Goal: Check status: Check status

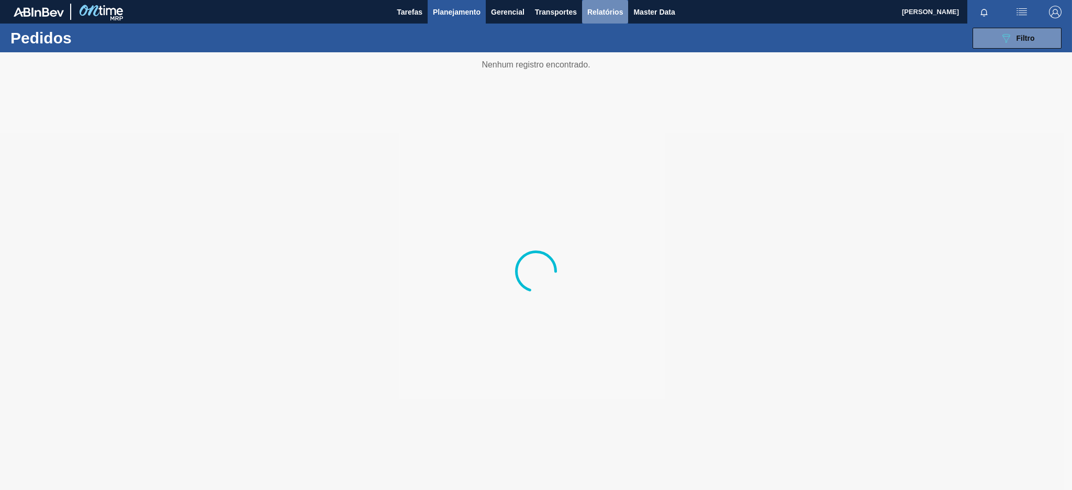
click at [597, 14] on span "Relatórios" at bounding box center [605, 12] width 36 height 13
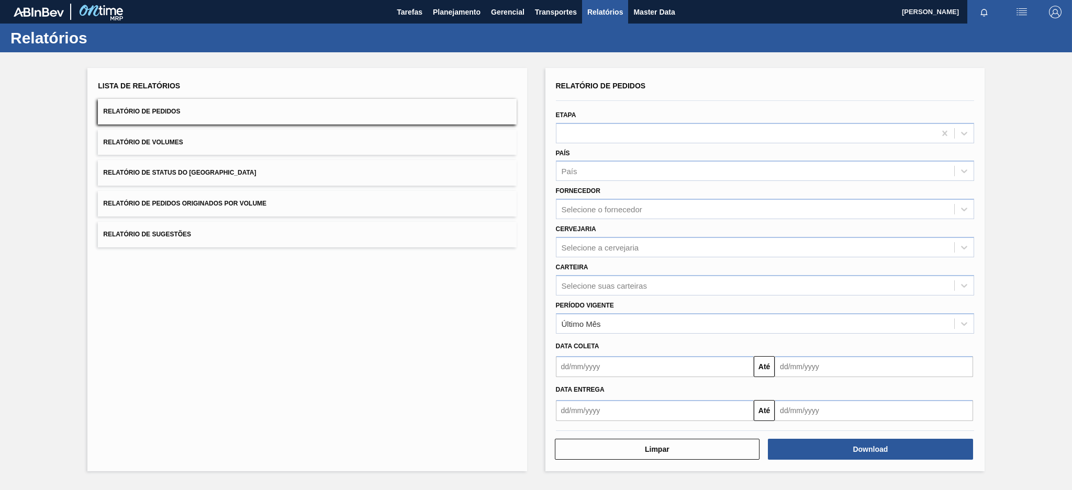
click at [346, 195] on button "Relatório de Pedidos Originados por Volume" at bounding box center [307, 204] width 418 height 26
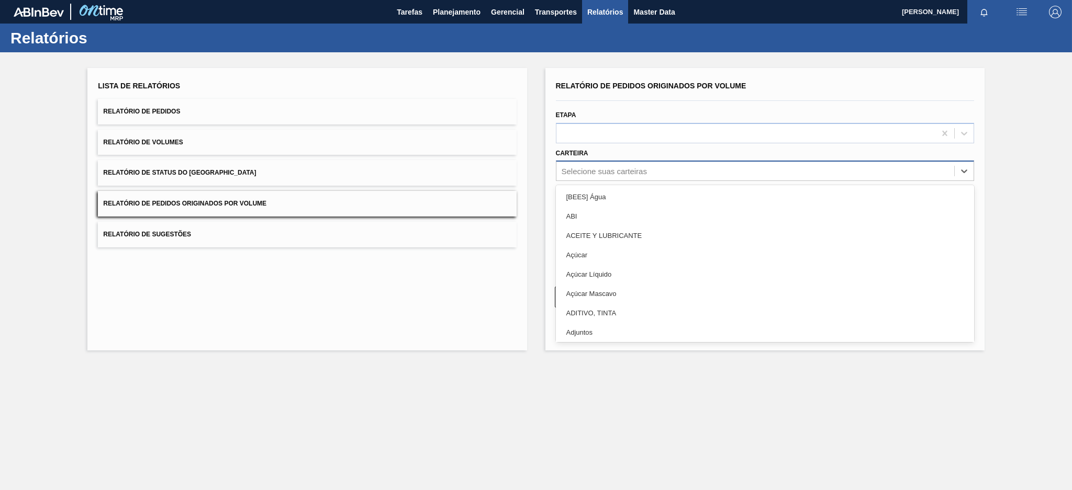
click at [575, 176] on div "Selecione suas carteiras" at bounding box center [755, 171] width 398 height 15
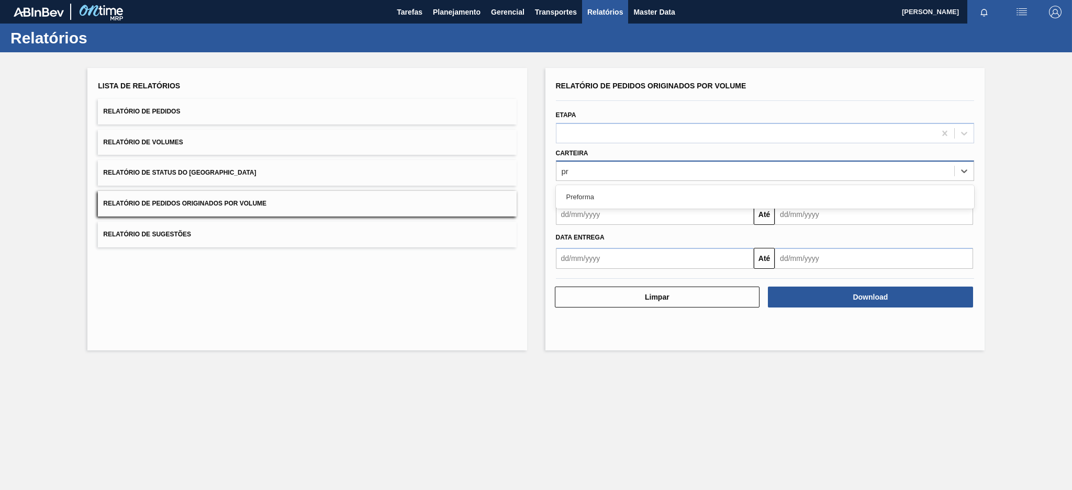
type input "pre"
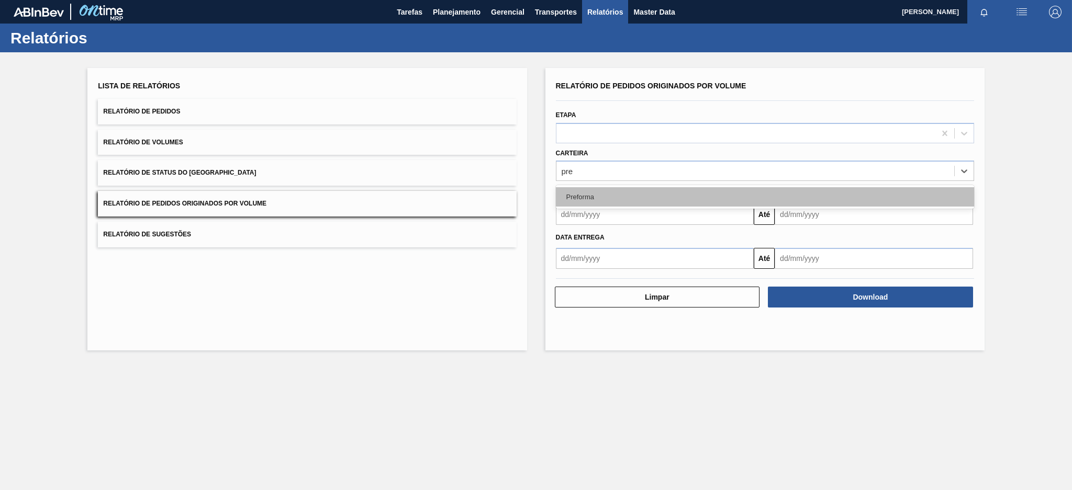
click at [574, 191] on div "Preforma" at bounding box center [765, 196] width 418 height 19
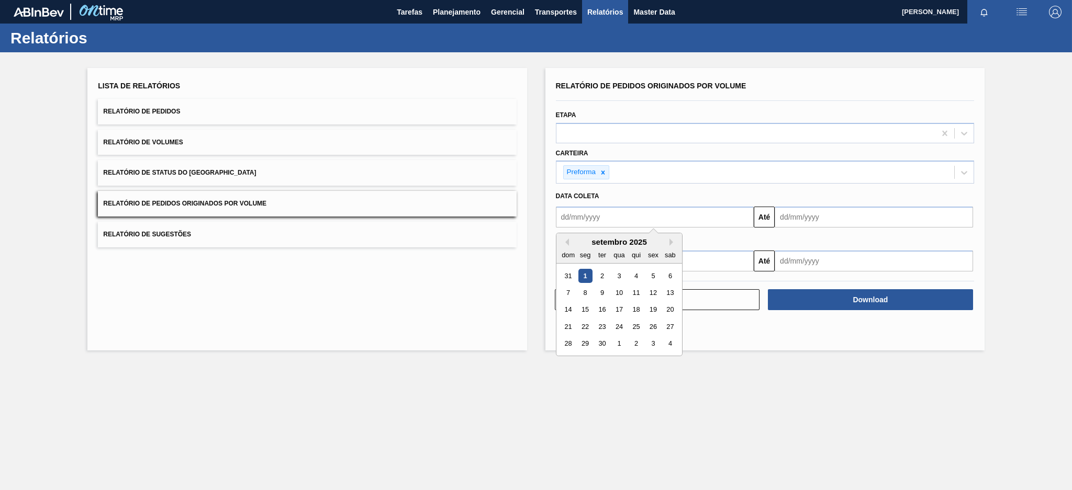
click at [578, 217] on input "text" at bounding box center [655, 217] width 198 height 21
click at [567, 243] on button "Previous Month" at bounding box center [564, 242] width 7 height 7
click at [567, 294] on div "3" at bounding box center [568, 293] width 14 height 14
type input "03/08/2025"
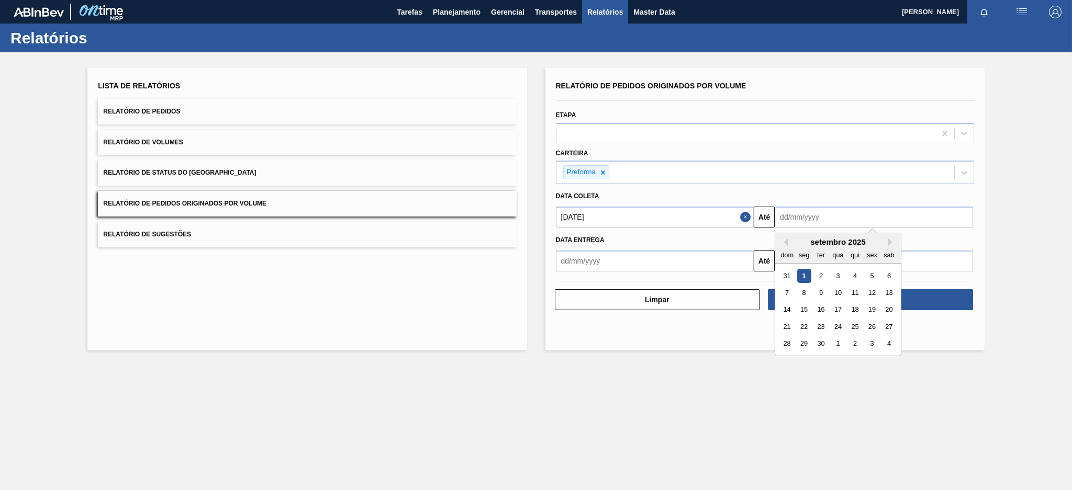
drag, startPoint x: 821, startPoint y: 221, endPoint x: 804, endPoint y: 276, distance: 57.3
click at [804, 228] on div "Previous Month Next Month setembro 2025 dom seg ter qua qui sex sab 31 1 2 3 4 …" at bounding box center [873, 217] width 198 height 21
click at [804, 276] on div "1" at bounding box center [804, 276] width 14 height 14
type input "[DATE]"
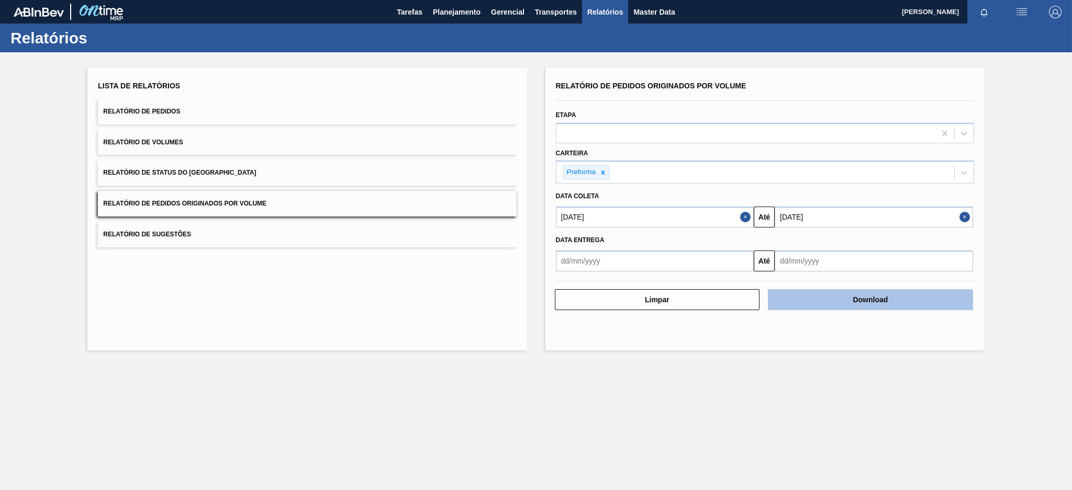
click at [813, 293] on button "Download" at bounding box center [870, 299] width 205 height 21
click at [810, 299] on button "Download" at bounding box center [870, 299] width 205 height 21
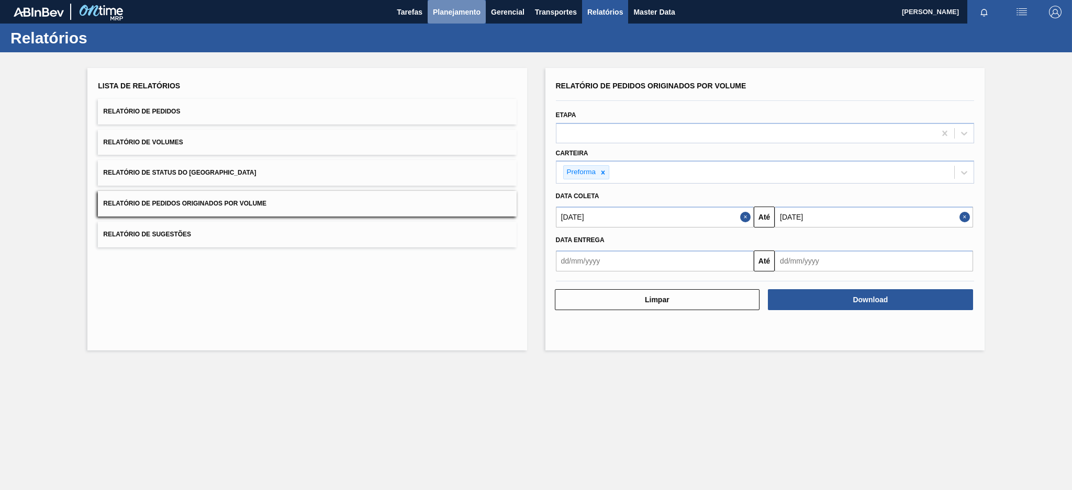
click at [453, 12] on span "Planejamento" at bounding box center [457, 12] width 48 height 13
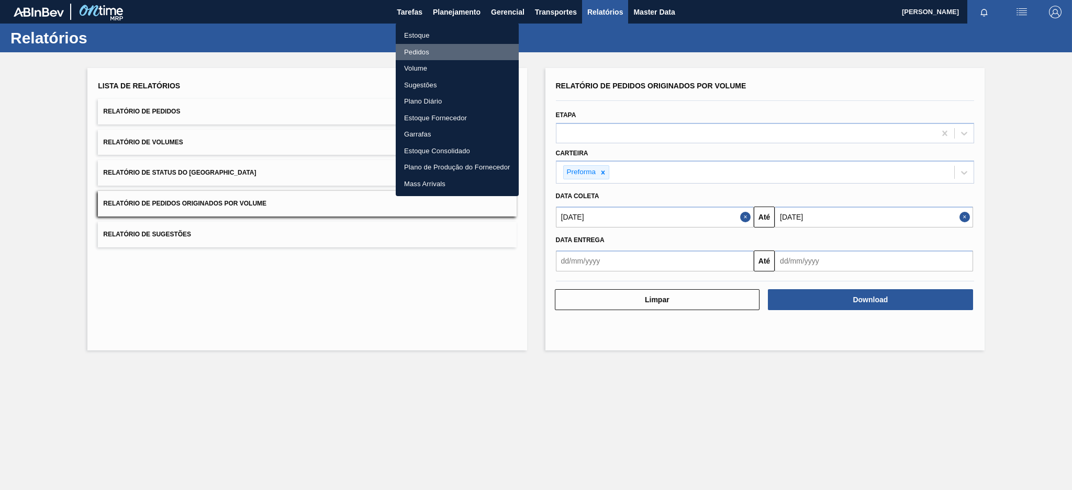
click at [406, 47] on li "Pedidos" at bounding box center [457, 52] width 123 height 17
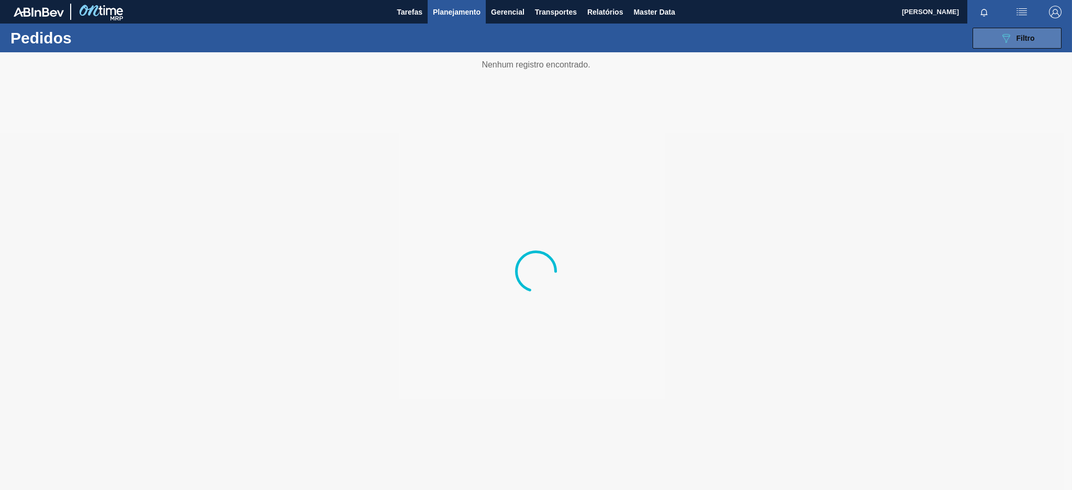
click at [1038, 36] on button "089F7B8B-B2A5-4AFE-B5C0-19BA573D28AC Filtro" at bounding box center [1016, 38] width 89 height 21
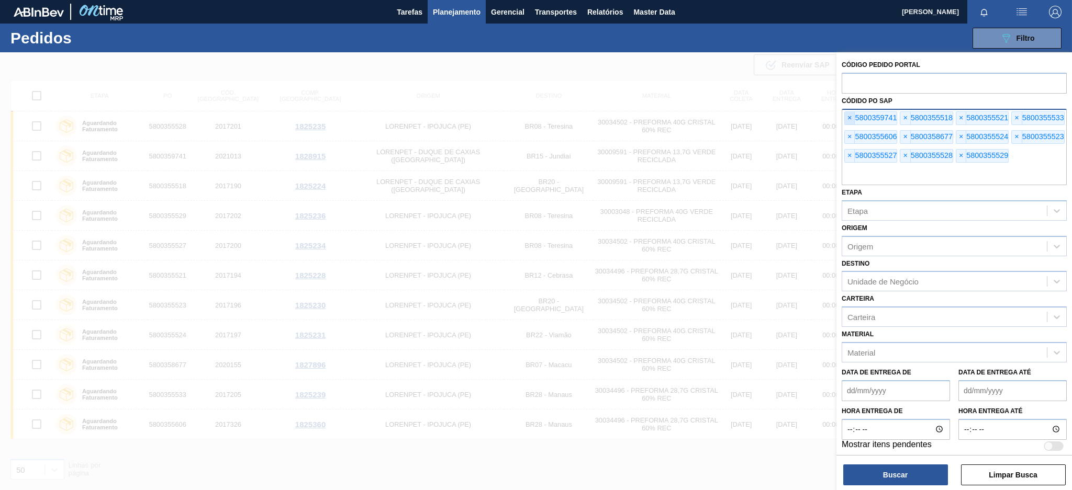
click at [848, 115] on span "×" at bounding box center [850, 118] width 10 height 13
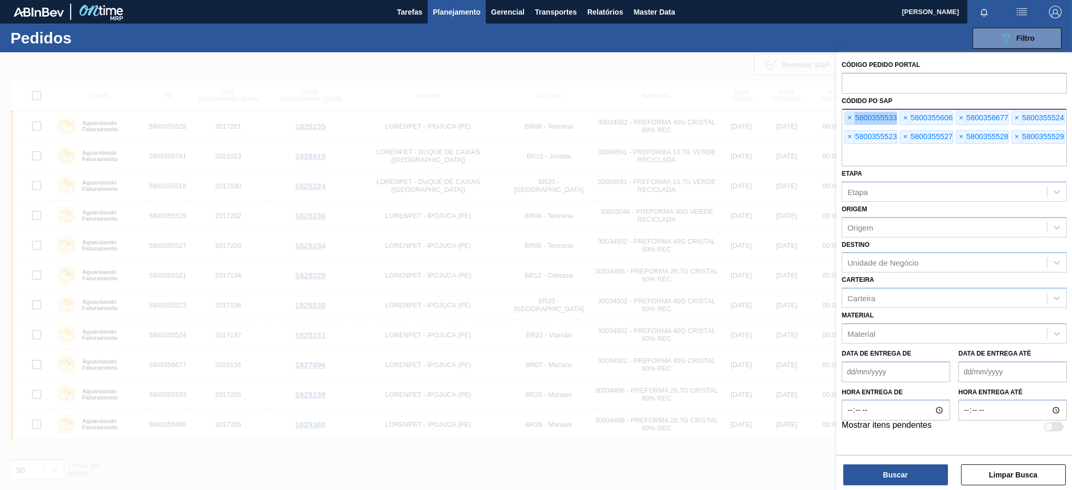
click at [848, 115] on span "×" at bounding box center [850, 118] width 10 height 13
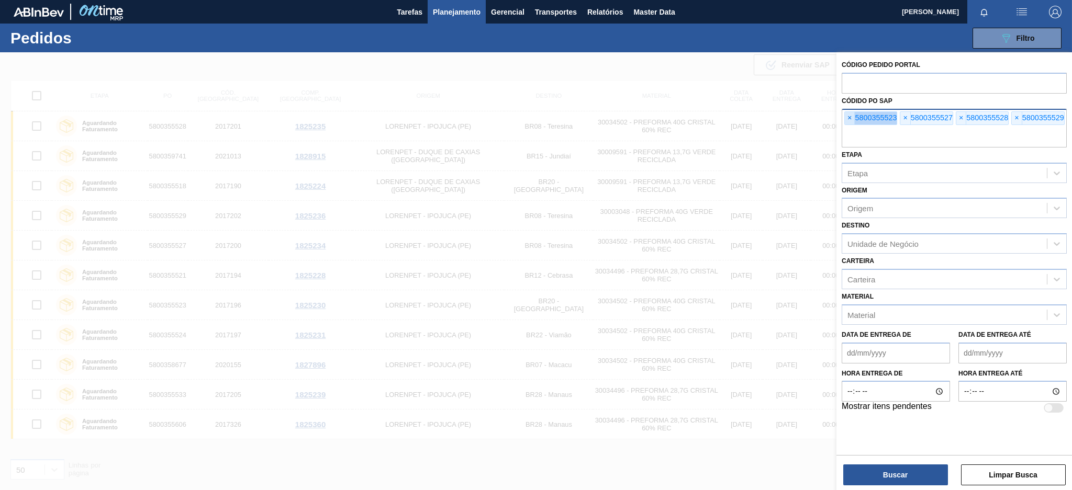
click at [848, 115] on span "×" at bounding box center [850, 118] width 10 height 13
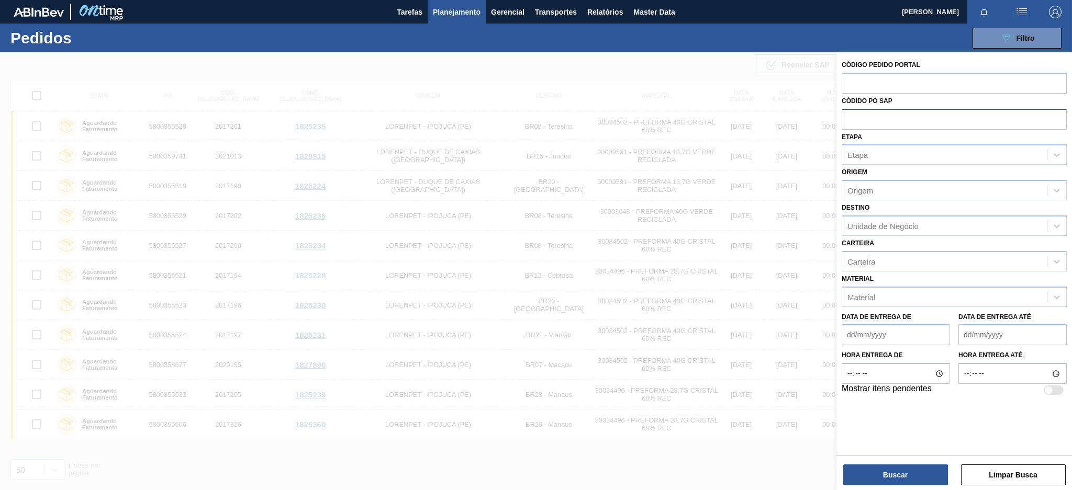
click at [848, 115] on input "text" at bounding box center [953, 119] width 225 height 20
paste input "5800357217"
type input "5800357217"
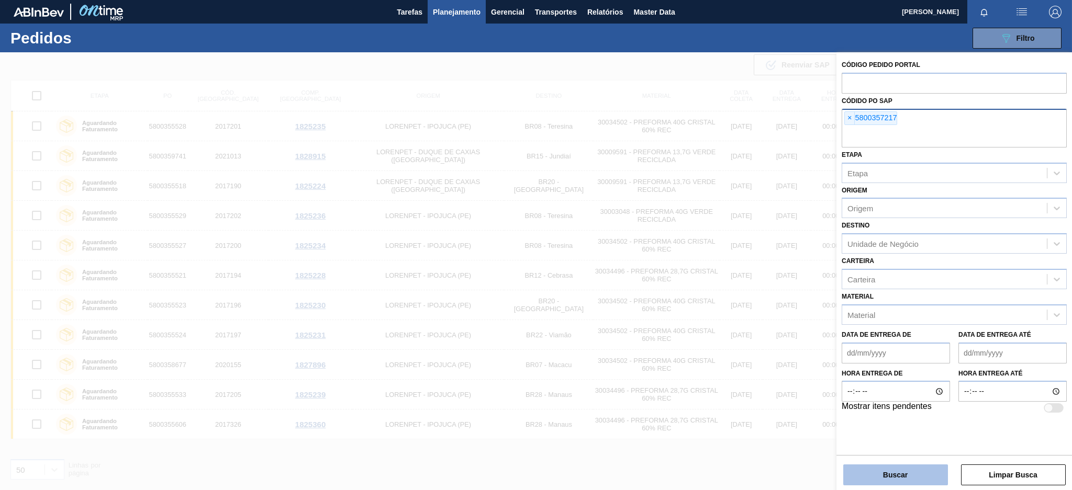
click at [906, 481] on button "Buscar" at bounding box center [895, 475] width 105 height 21
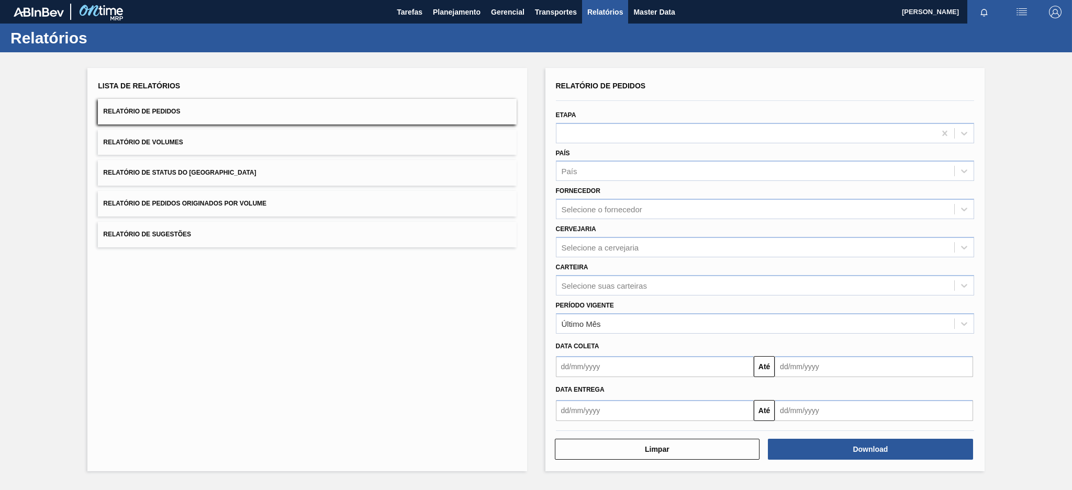
click at [256, 198] on button "Relatório de Pedidos Originados por Volume" at bounding box center [307, 204] width 418 height 26
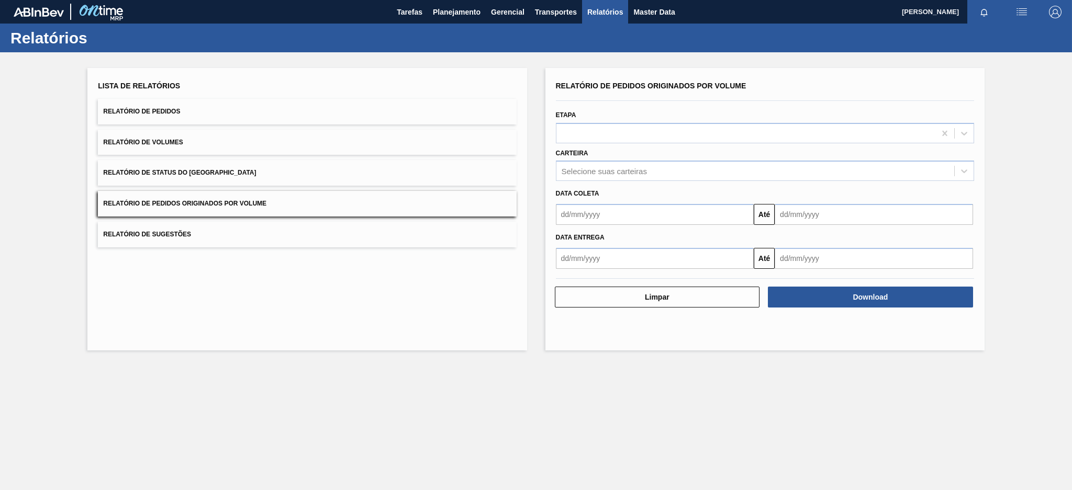
click at [505, 395] on main "Tarefas Planejamento Gerencial Transportes Relatórios Master Data Raphael Sousa…" at bounding box center [536, 245] width 1072 height 490
click at [480, 14] on button "Planejamento" at bounding box center [457, 12] width 58 height 24
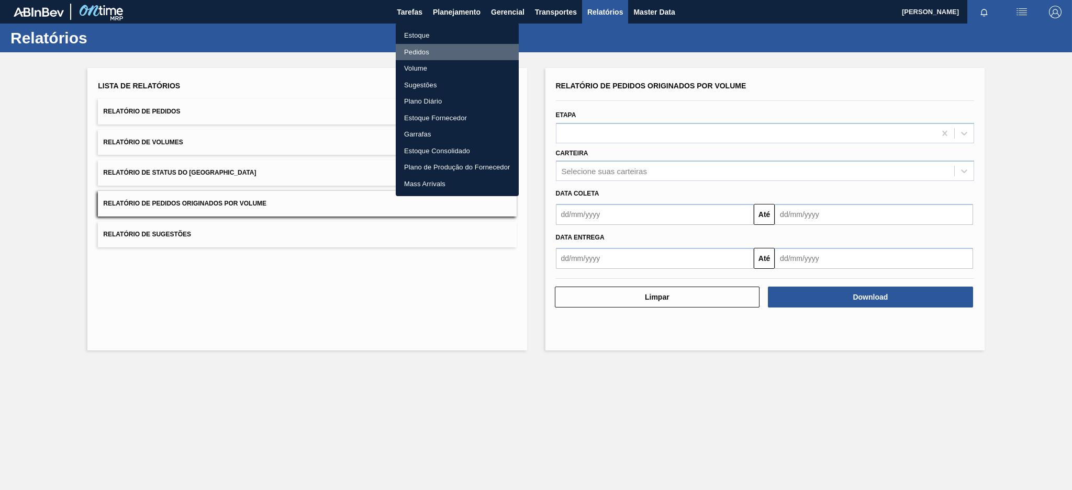
click at [414, 47] on li "Pedidos" at bounding box center [457, 52] width 123 height 17
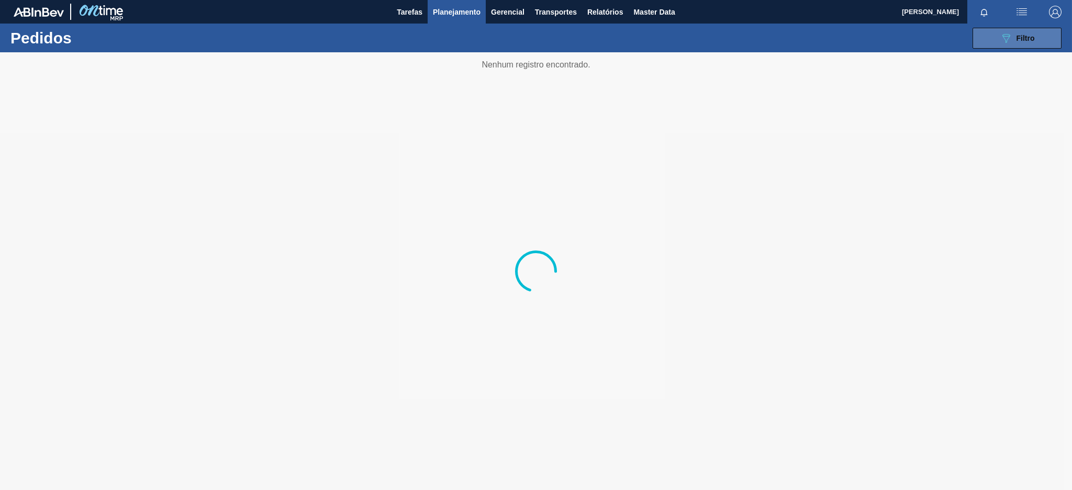
click at [986, 39] on button "089F7B8B-B2A5-4AFE-B5C0-19BA573D28AC Filtro" at bounding box center [1016, 38] width 89 height 21
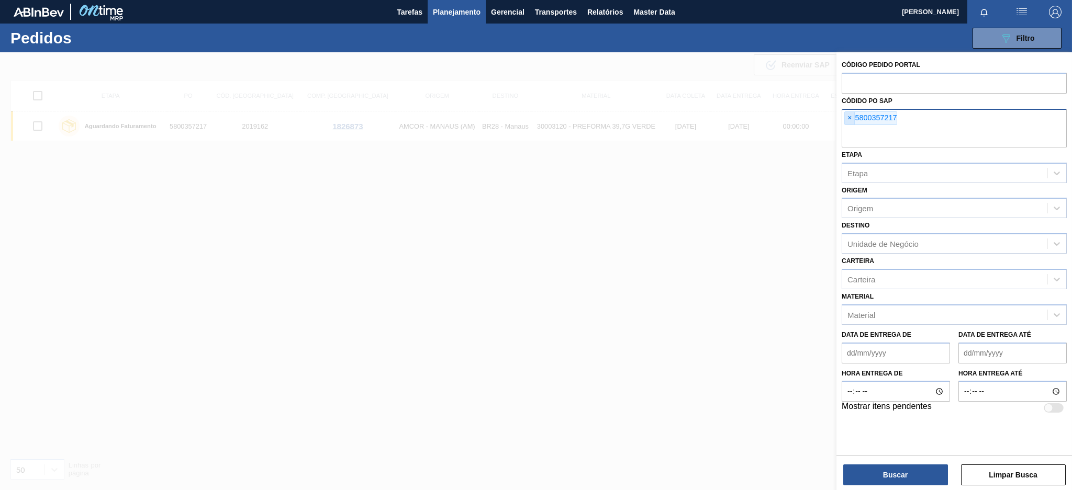
click at [850, 117] on span "×" at bounding box center [850, 118] width 10 height 13
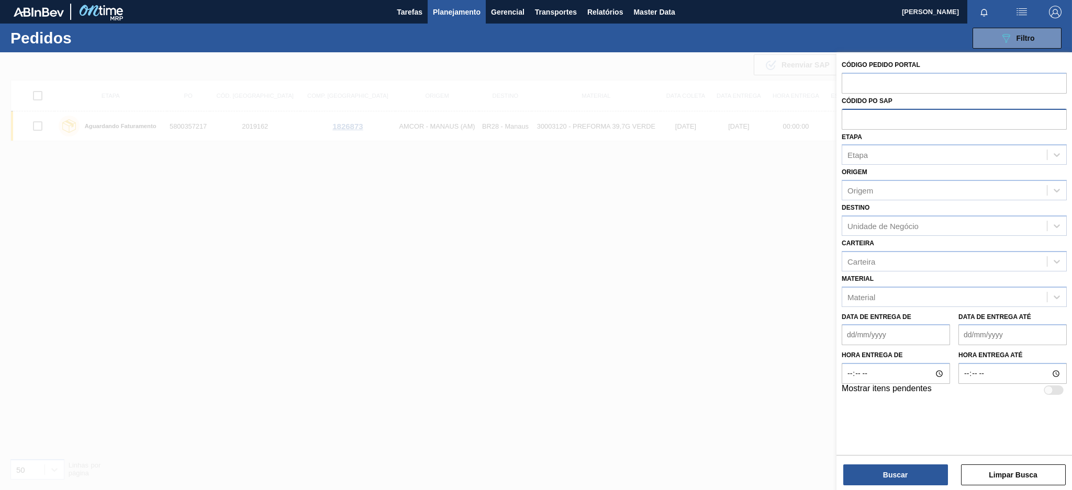
paste input "5800360598"
type input "5800360598"
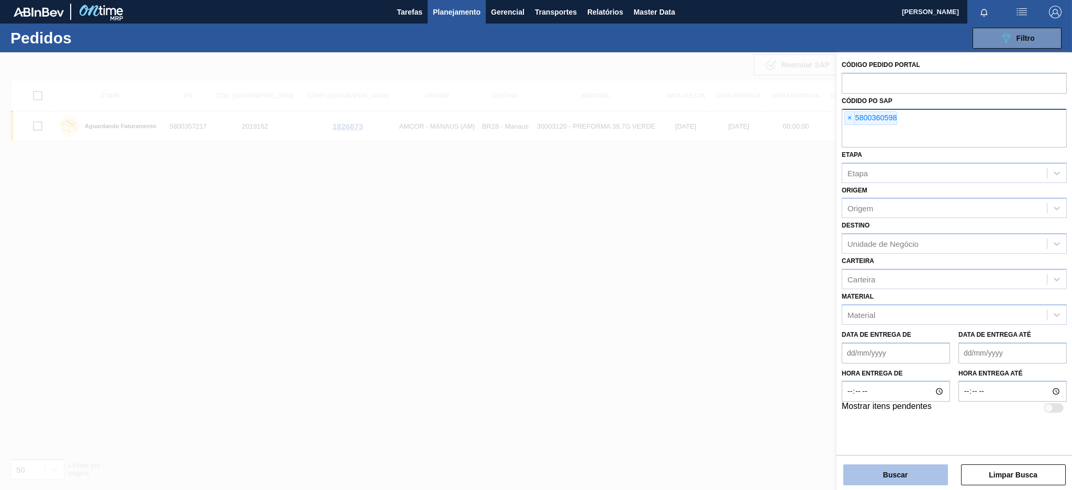
click at [871, 470] on button "Buscar" at bounding box center [895, 475] width 105 height 21
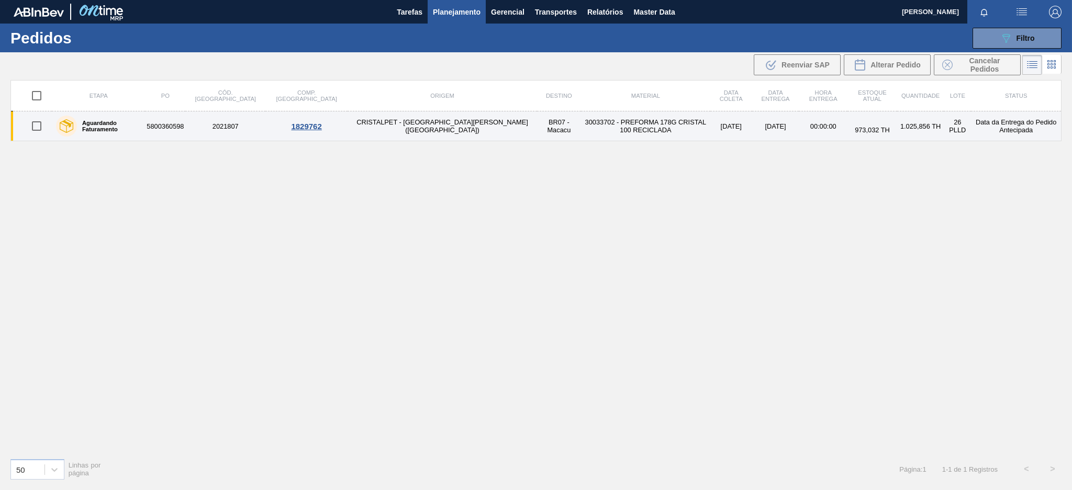
click at [179, 121] on td "5800360598" at bounding box center [165, 126] width 40 height 30
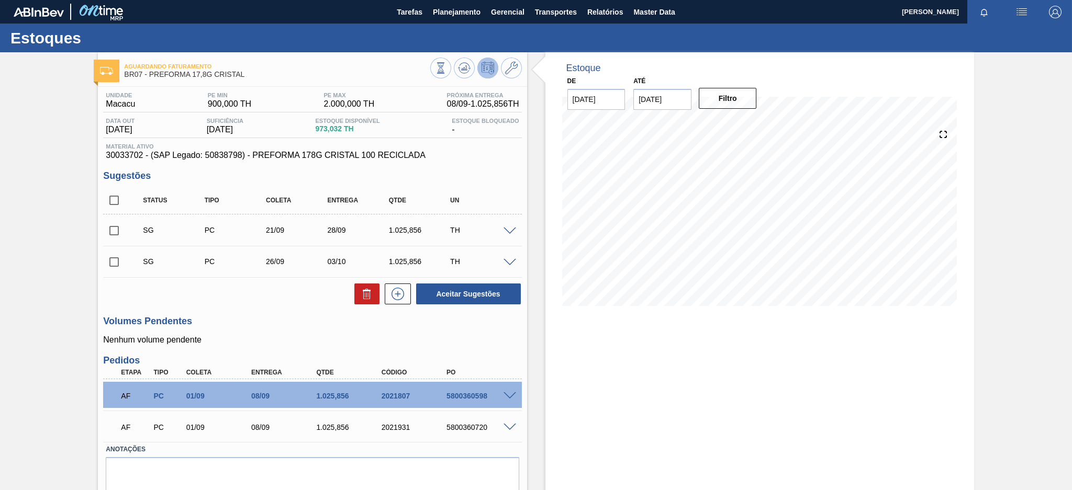
click at [504, 391] on div at bounding box center [511, 395] width 21 height 8
click at [507, 397] on span at bounding box center [509, 396] width 13 height 8
